Goal: Task Accomplishment & Management: Use online tool/utility

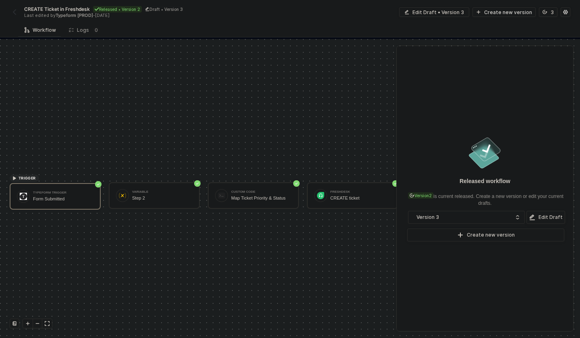
scroll to position [15, 0]
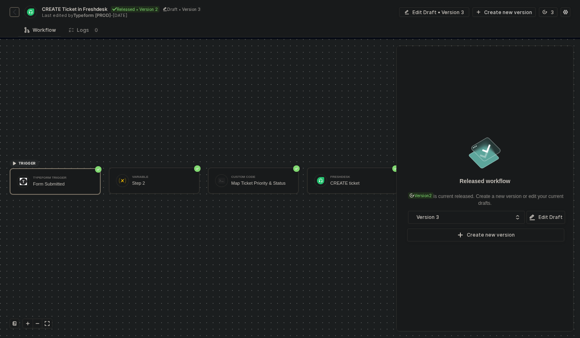
click at [14, 10] on img "button" at bounding box center [14, 12] width 6 height 6
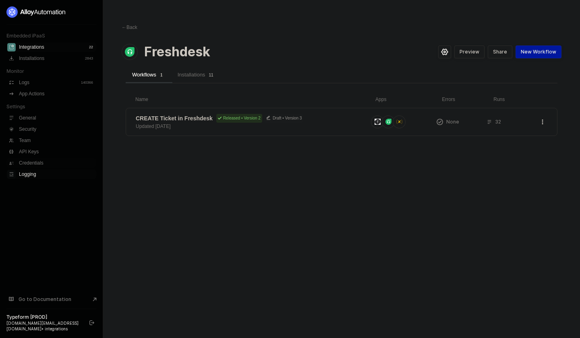
click at [43, 174] on span "Logging" at bounding box center [57, 175] width 76 height 10
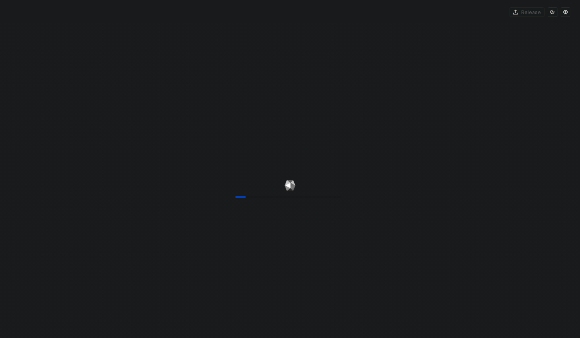
click at [184, 152] on div "10%" at bounding box center [290, 192] width 580 height 338
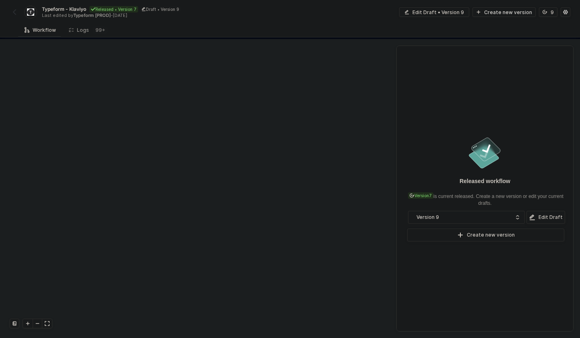
scroll to position [185, 0]
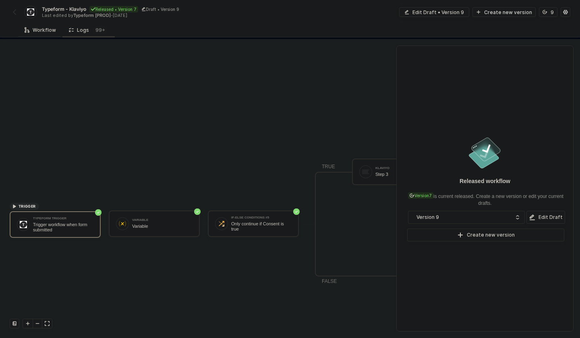
click at [84, 32] on div "Logs 99+" at bounding box center [88, 30] width 39 height 8
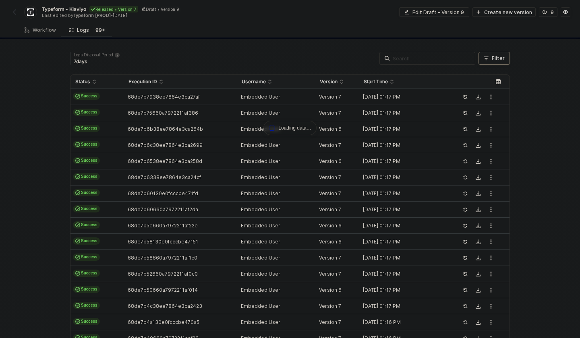
click at [489, 62] on button "Filter" at bounding box center [493, 58] width 31 height 13
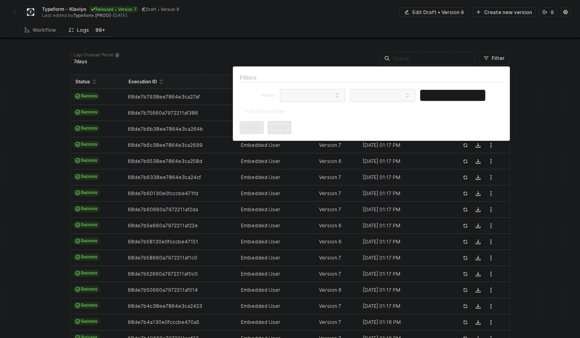
click at [524, 59] on div "Loading data… Logs Disposal Period 7 days Filter Status Execution ID Username V…" at bounding box center [290, 243] width 580 height 408
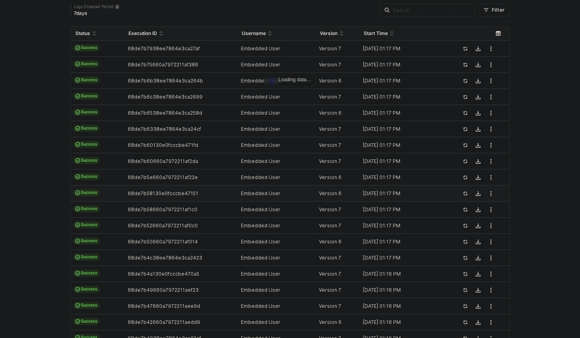
scroll to position [0, 0]
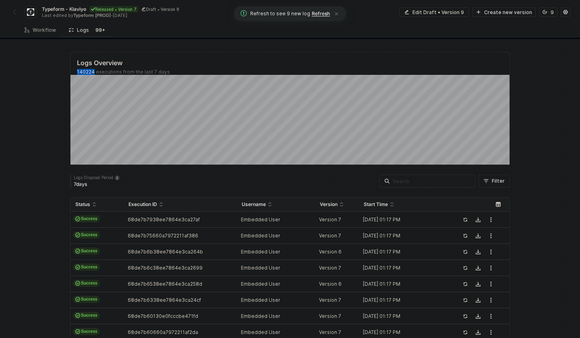
drag, startPoint x: 94, startPoint y: 73, endPoint x: 74, endPoint y: 71, distance: 20.2
click at [74, 71] on div "Logs Overview 140224 executions from the last 7 days" at bounding box center [289, 63] width 439 height 23
copy div "140224"
click at [44, 91] on div "Logs Overview 140224 executions from the last 7 days Tue 30 Success 19422 Failu…" at bounding box center [290, 304] width 580 height 531
drag, startPoint x: 87, startPoint y: 9, endPoint x: 69, endPoint y: 9, distance: 18.1
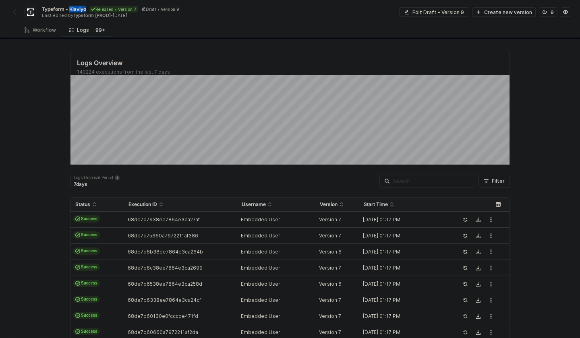
click at [69, 9] on div "Typeform - Klaviyo Released • Version 7 Draft • Version 9" at bounding box center [165, 9] width 247 height 7
click at [81, 11] on input "Typeform - Klaviyo" at bounding box center [110, 9] width 137 height 10
click at [14, 12] on img "button" at bounding box center [14, 12] width 6 height 6
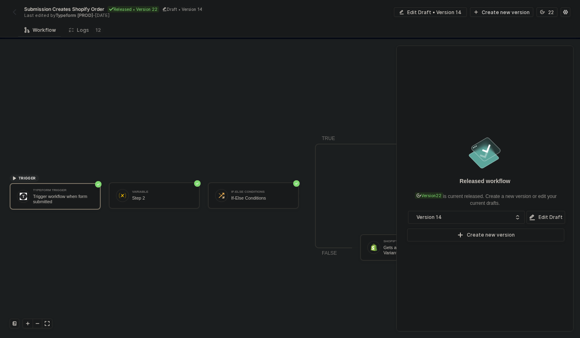
scroll to position [15, 0]
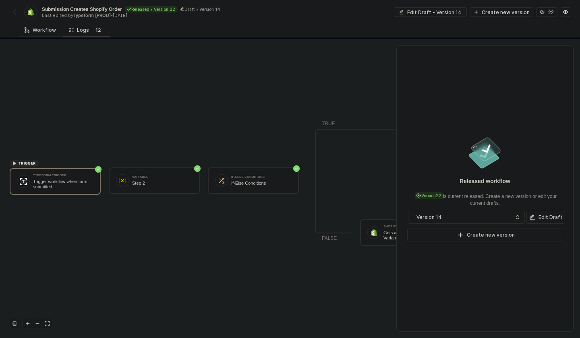
click at [101, 28] on sup "1 2" at bounding box center [98, 30] width 12 height 8
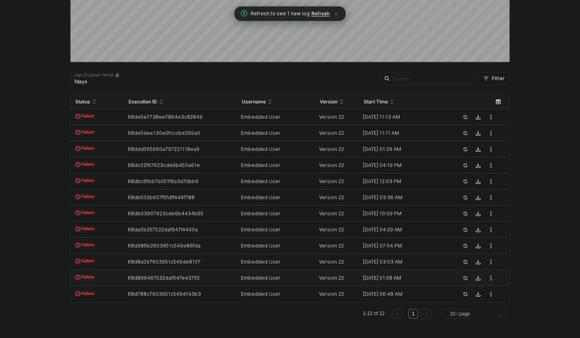
scroll to position [0, 0]
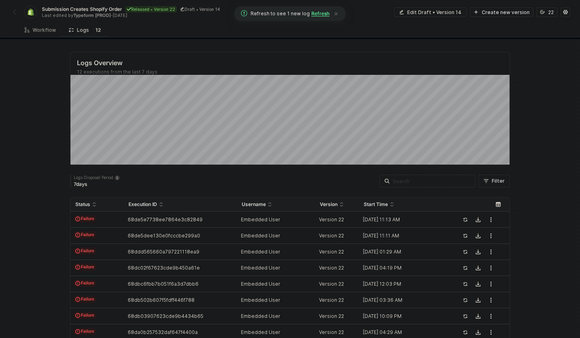
click at [323, 15] on span "Refresh" at bounding box center [320, 13] width 18 height 6
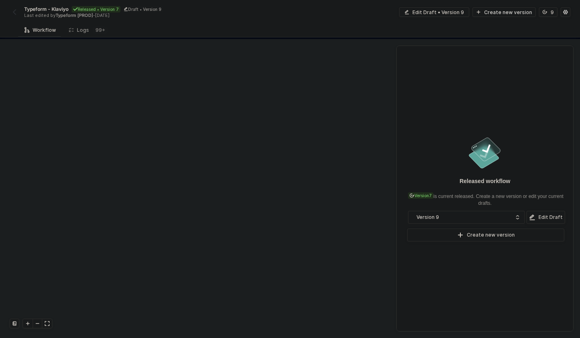
scroll to position [185, 0]
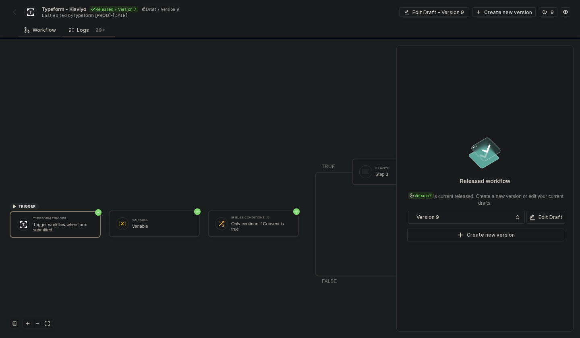
click at [85, 29] on div "Logs 99+" at bounding box center [88, 30] width 39 height 8
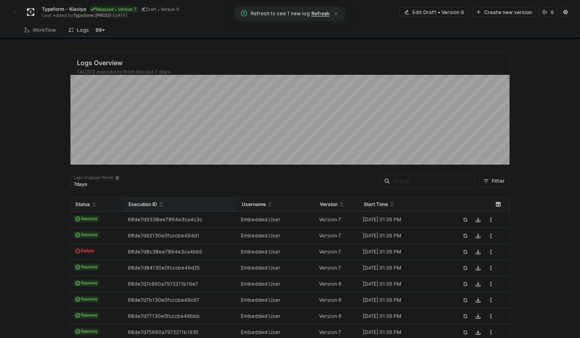
click at [227, 201] on div "Execution ID" at bounding box center [179, 204] width 103 height 6
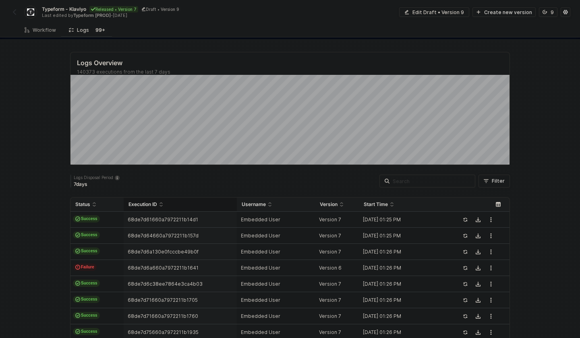
click at [27, 75] on div "Logs Overview 140373 executions from the last 7 days Sat 27 Success 13538 Failu…" at bounding box center [290, 304] width 580 height 531
click at [14, 10] on img "button" at bounding box center [14, 12] width 6 height 6
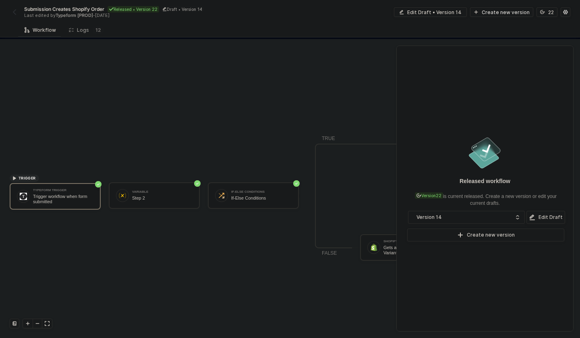
scroll to position [15, 0]
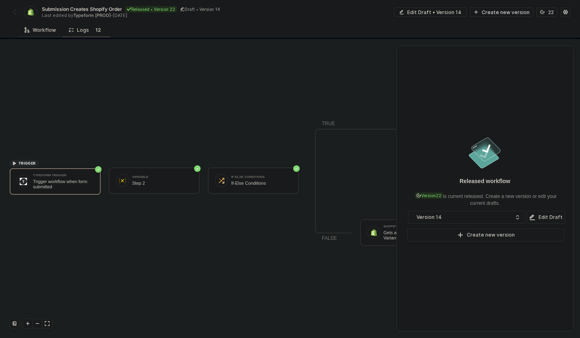
click at [95, 27] on span "1" at bounding box center [96, 30] width 2 height 6
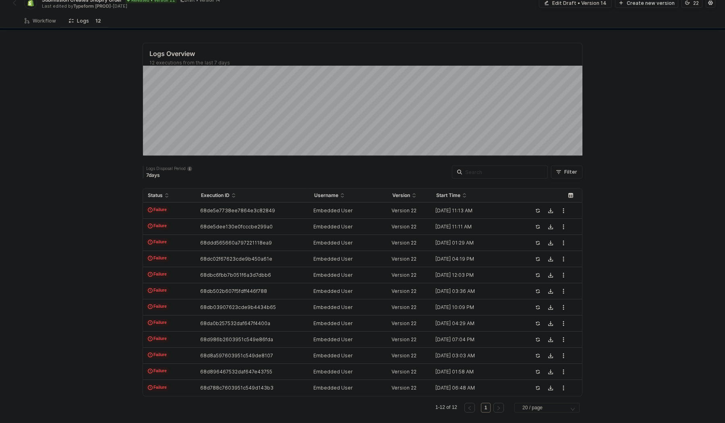
scroll to position [0, 0]
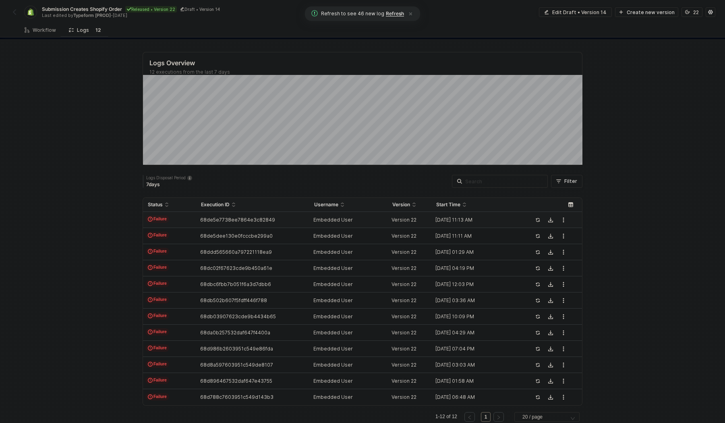
click at [261, 214] on td "68de5e7738ee7864e3c82849" at bounding box center [252, 220] width 113 height 16
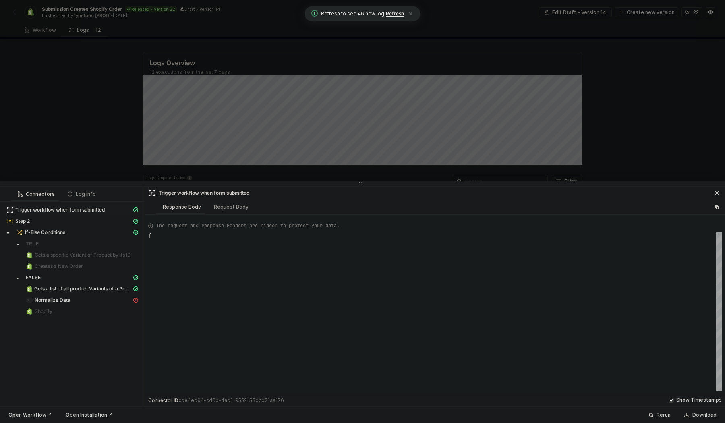
scroll to position [72, 0]
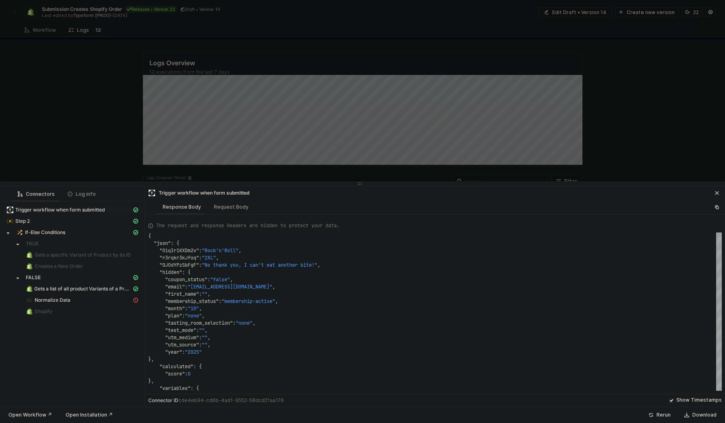
click at [110, 300] on div "Normalize Data" at bounding box center [79, 299] width 106 height 7
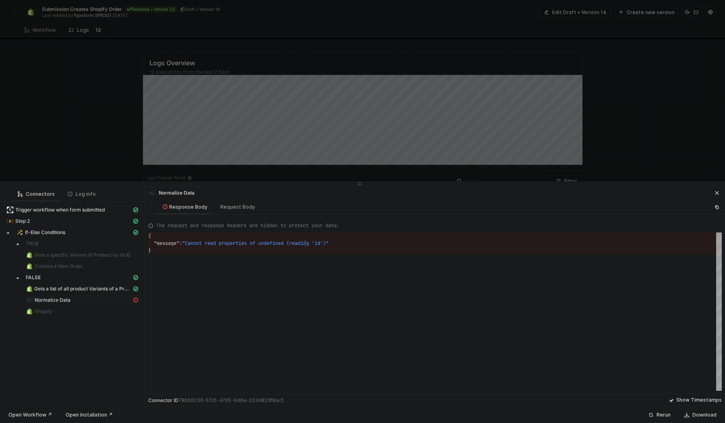
click at [306, 241] on span ""Cannot read properties of undefined (reading 'id'" at bounding box center [252, 243] width 141 height 6
click at [106, 288] on span "Gets a list of all product Variants of a Product" at bounding box center [82, 289] width 97 height 6
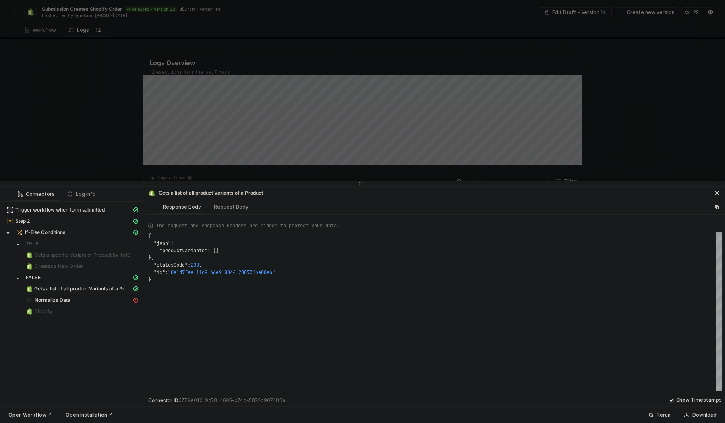
click at [99, 298] on div "Normalize Data" at bounding box center [79, 299] width 106 height 7
type textarea "{ "message": "Cannot read properties of undefined (reading 'id')" }"
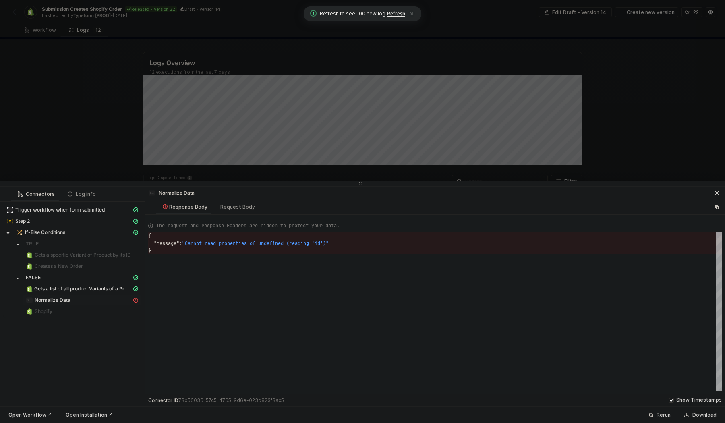
click at [372, 130] on div at bounding box center [362, 211] width 725 height 423
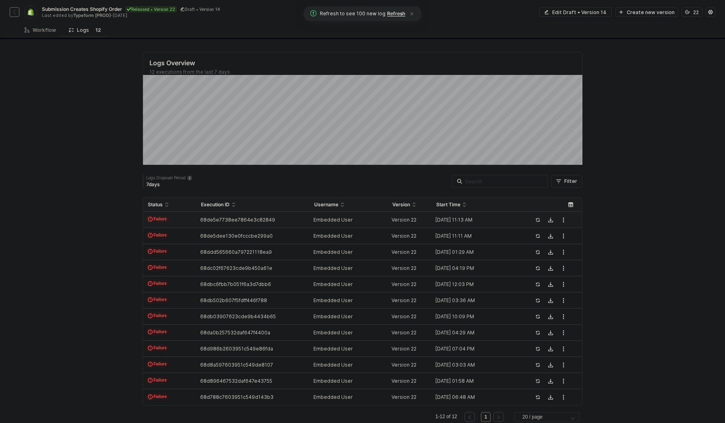
click at [14, 12] on img "button" at bounding box center [14, 12] width 6 height 6
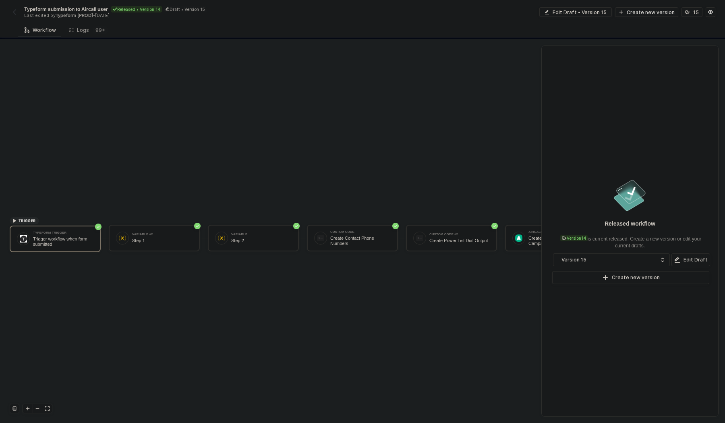
scroll to position [14, 0]
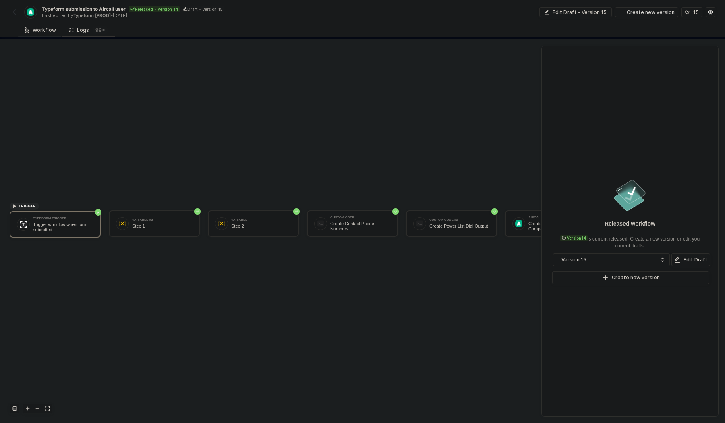
click at [80, 29] on div "Logs 99+" at bounding box center [88, 30] width 39 height 8
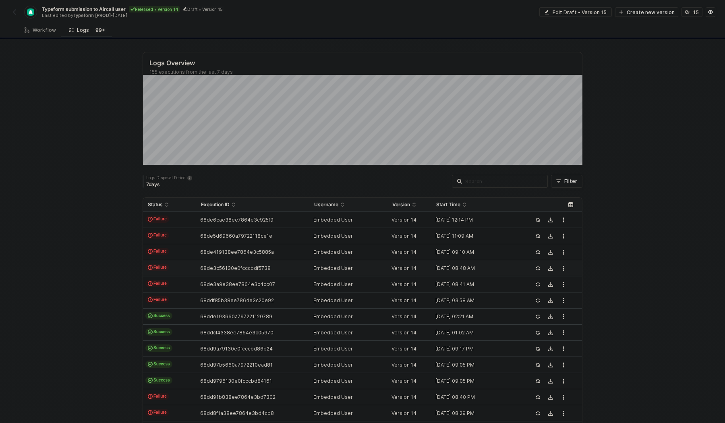
click at [168, 261] on td "Failure" at bounding box center [169, 268] width 53 height 16
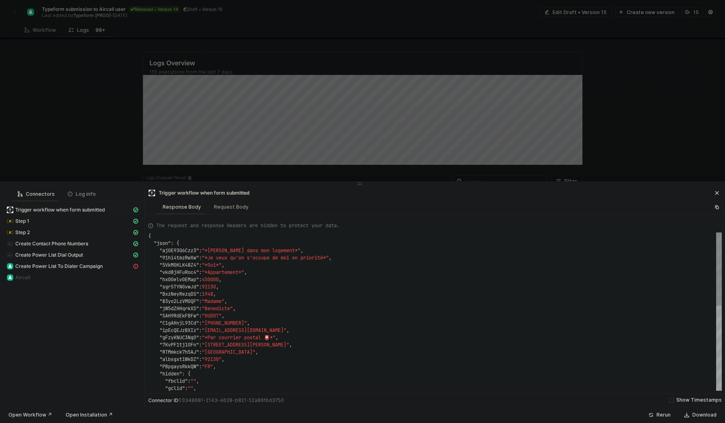
scroll to position [72, 0]
click at [115, 263] on div "Create Power List To Dialer Campaign" at bounding box center [68, 266] width 125 height 7
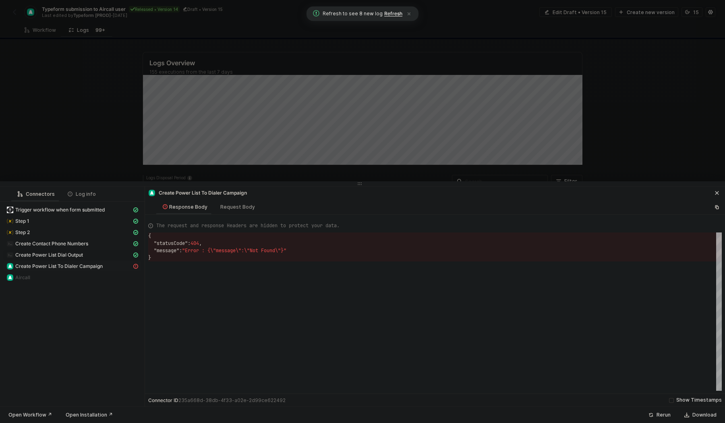
click at [88, 254] on div "Create Power List Dial Output" at bounding box center [68, 254] width 125 height 7
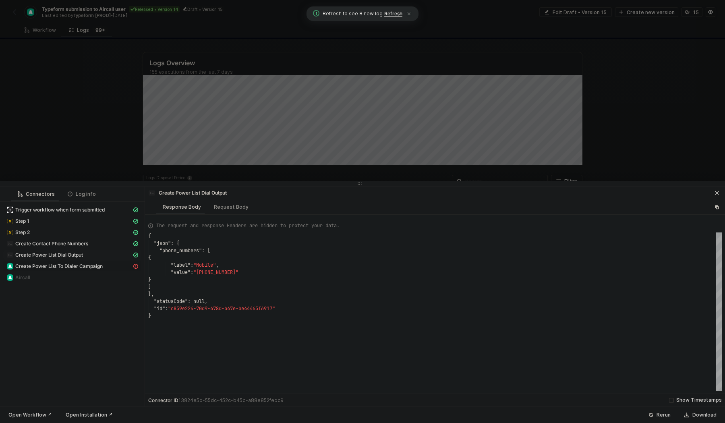
click at [91, 265] on span "Create Power List To Dialer Campaign" at bounding box center [58, 266] width 87 height 6
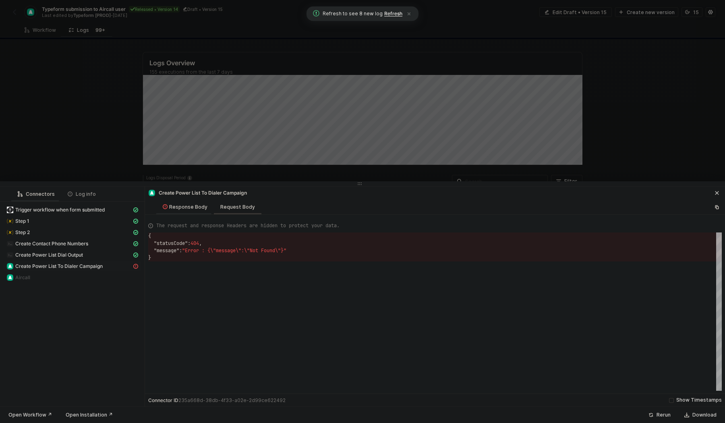
click at [221, 212] on div "Request Body" at bounding box center [238, 206] width 48 height 15
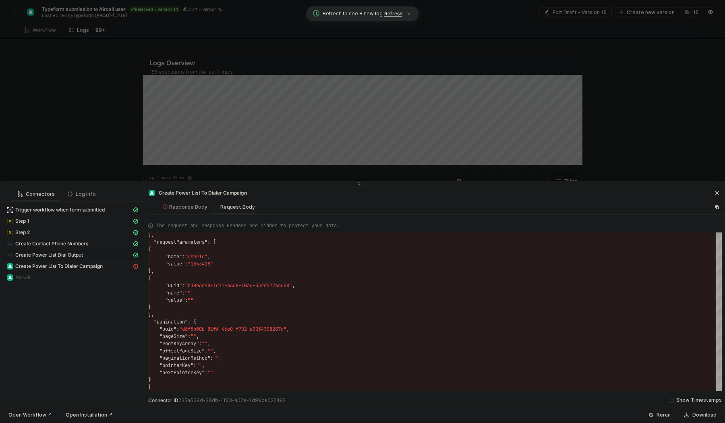
click at [91, 255] on div "Create Power List Dial Output" at bounding box center [68, 254] width 125 height 7
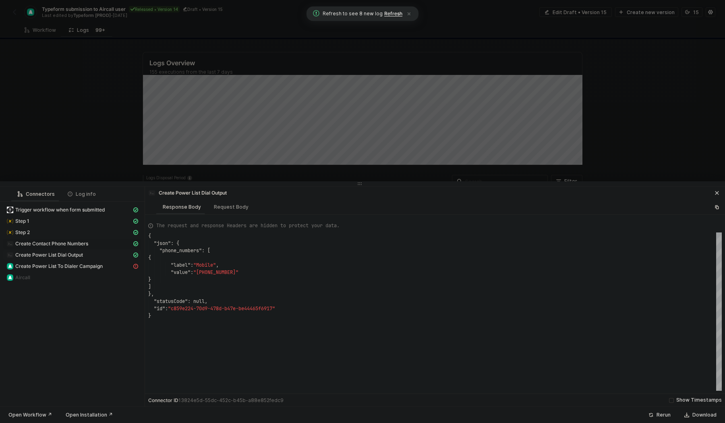
click at [91, 244] on div "Create Contact Phone Numbers" at bounding box center [68, 243] width 125 height 7
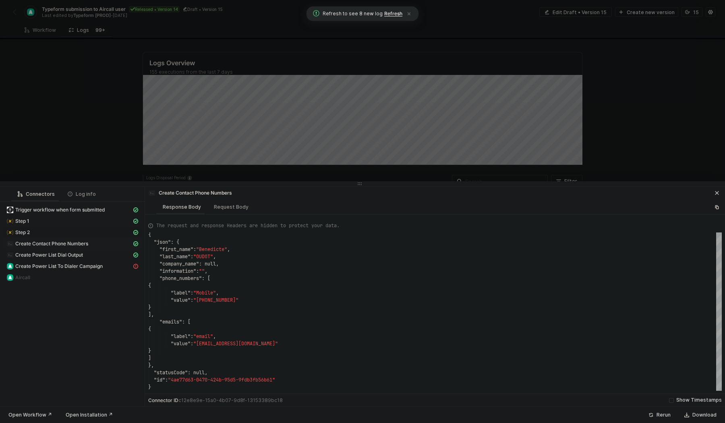
click at [84, 232] on div "Step 2" at bounding box center [68, 232] width 125 height 7
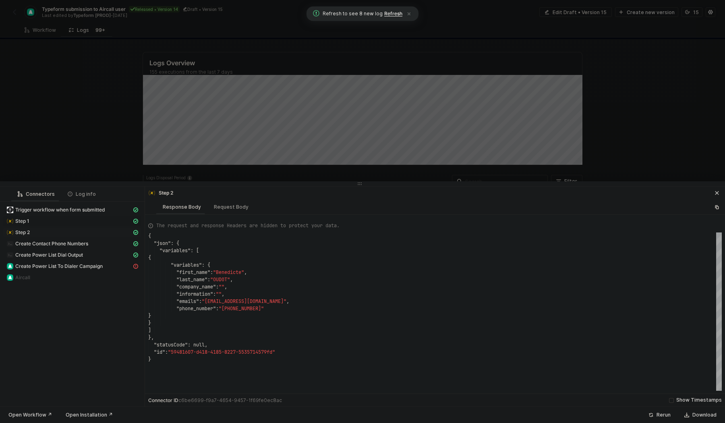
click at [83, 219] on div "Step 1" at bounding box center [68, 220] width 125 height 7
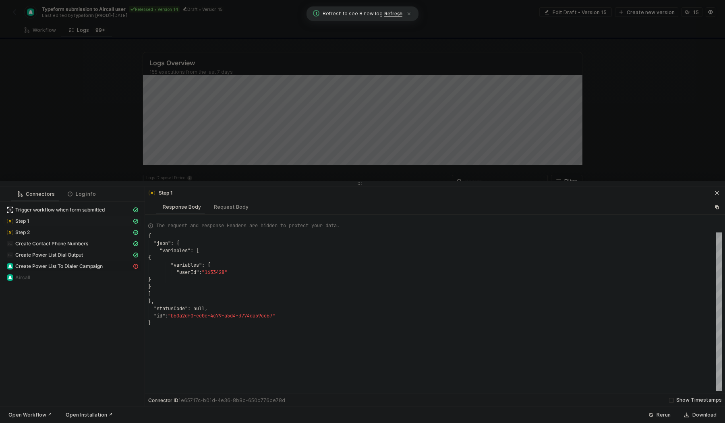
click at [77, 265] on span "Create Power List To Dialer Campaign" at bounding box center [58, 266] width 87 height 6
type textarea "{ "statusCode": 404, "message": "Error : {\"message\":\"Not Found\"}" }"
